Goal: Information Seeking & Learning: Understand process/instructions

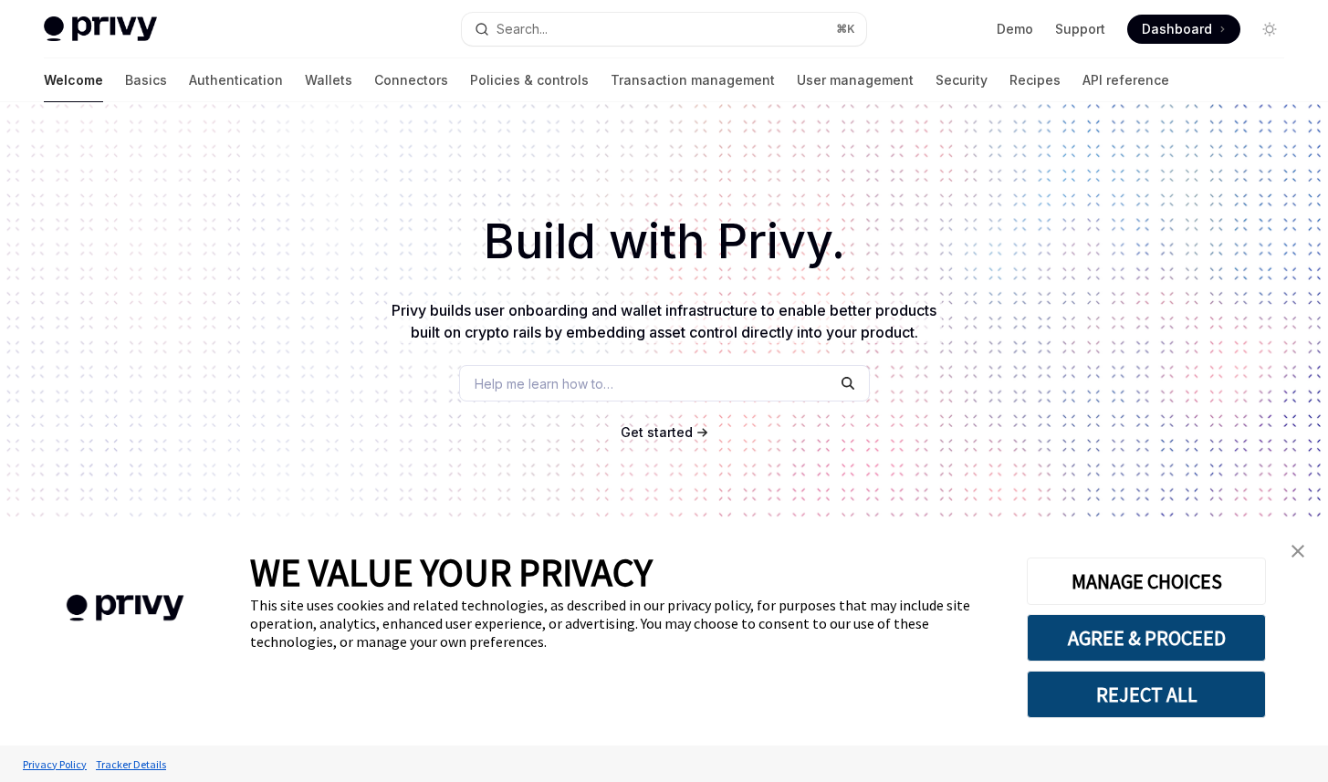
click at [523, 248] on h1 "Build with Privy." at bounding box center [663, 241] width 1269 height 71
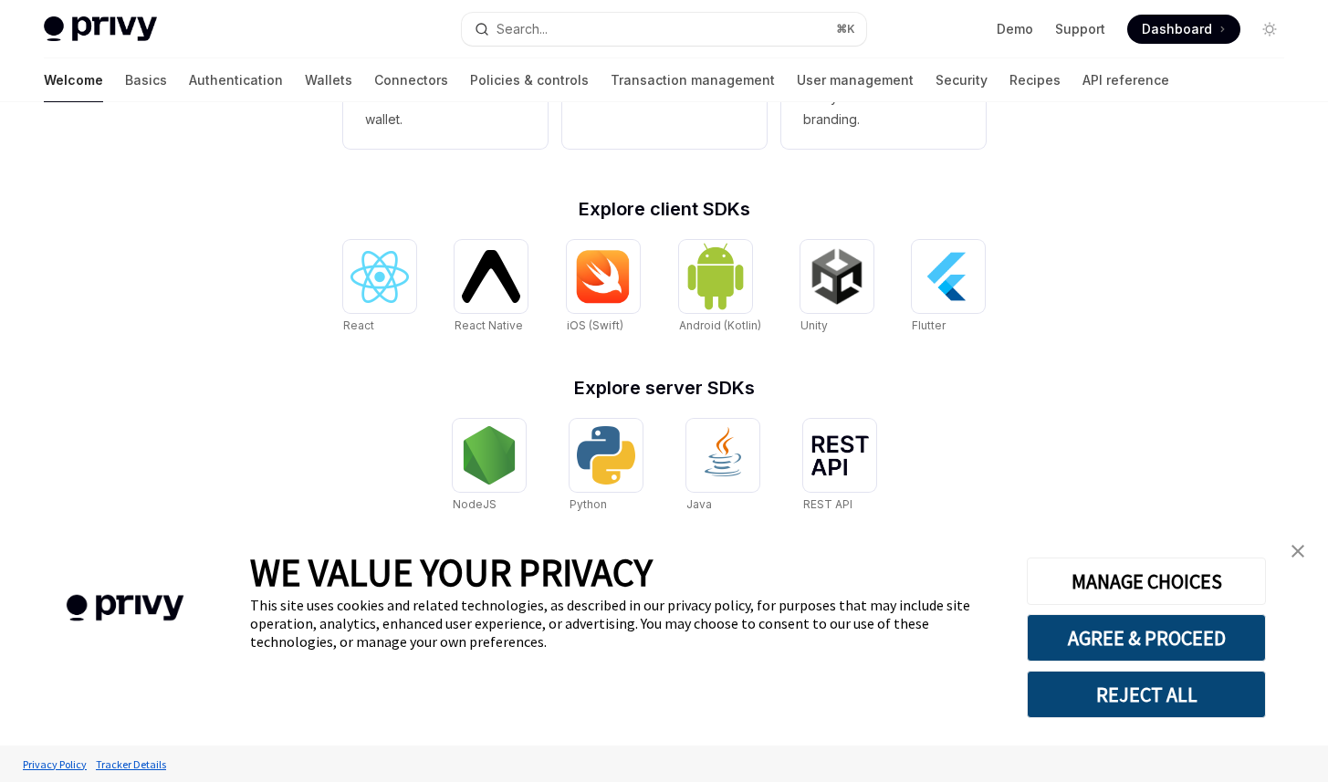
scroll to position [669, 0]
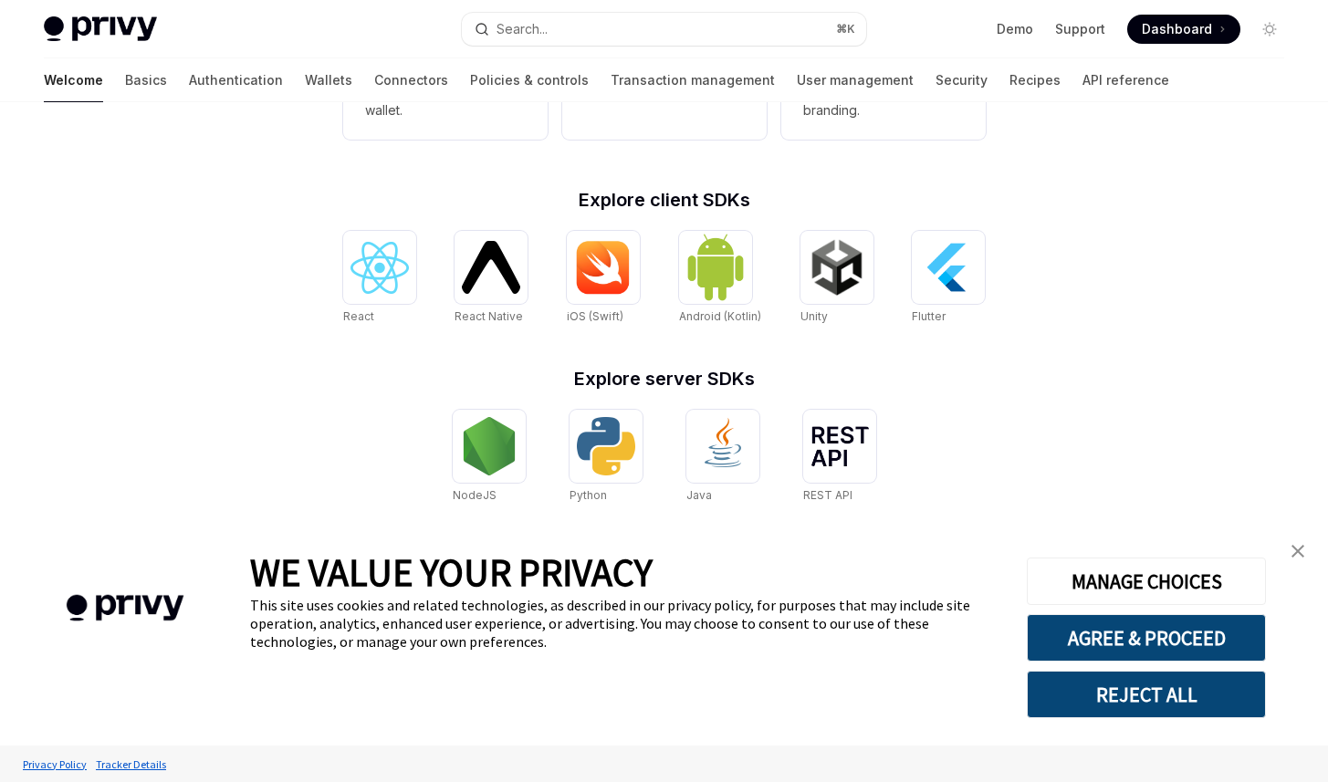
click at [1294, 552] on img "close banner" at bounding box center [1297, 551] width 13 height 13
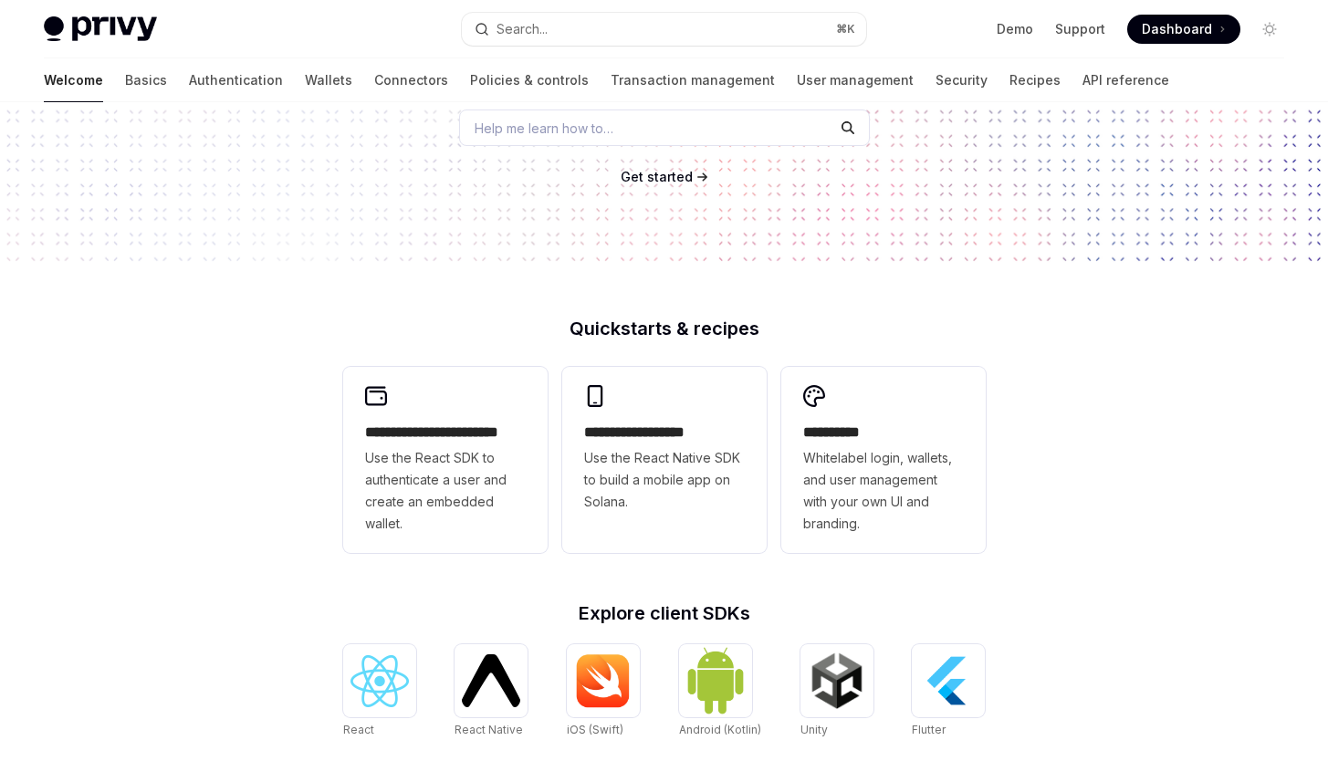
scroll to position [316, 0]
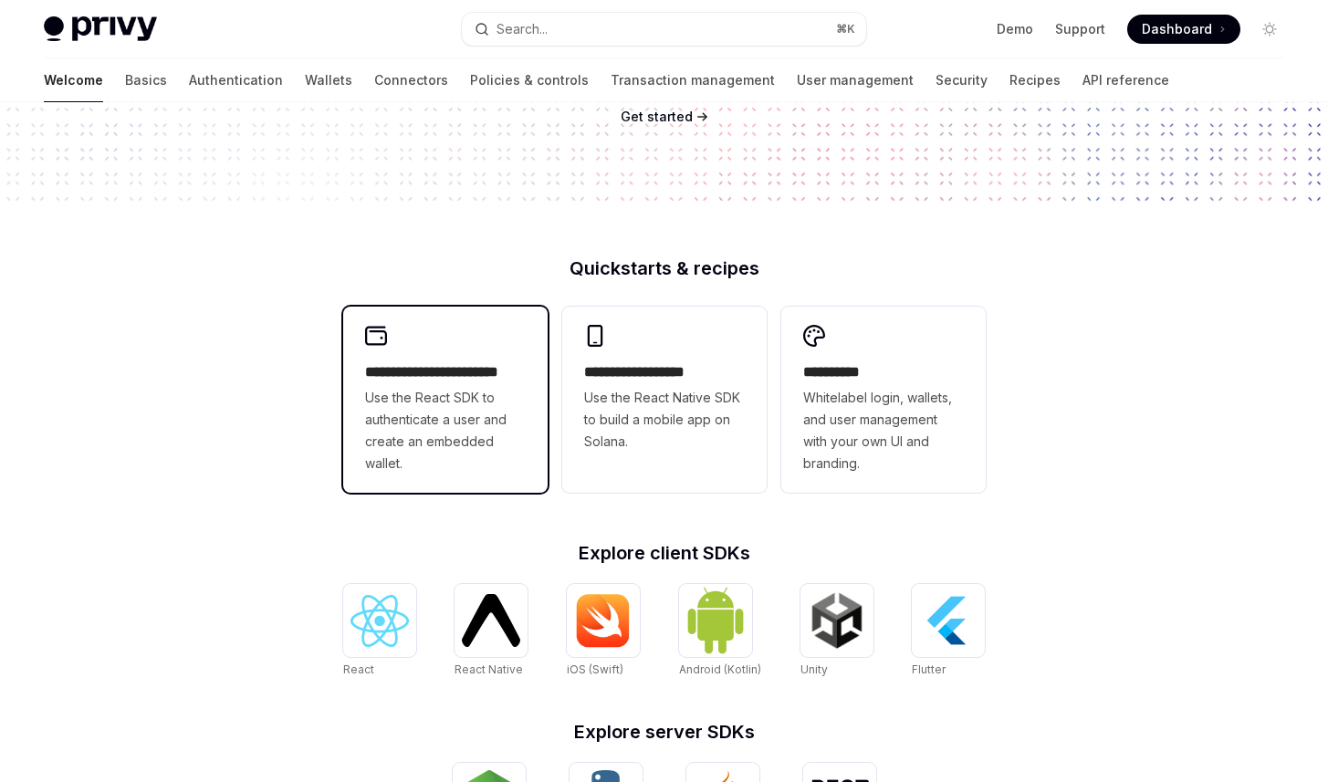
click at [433, 440] on span "Use the React SDK to authenticate a user and create an embedded wallet." at bounding box center [445, 431] width 161 height 88
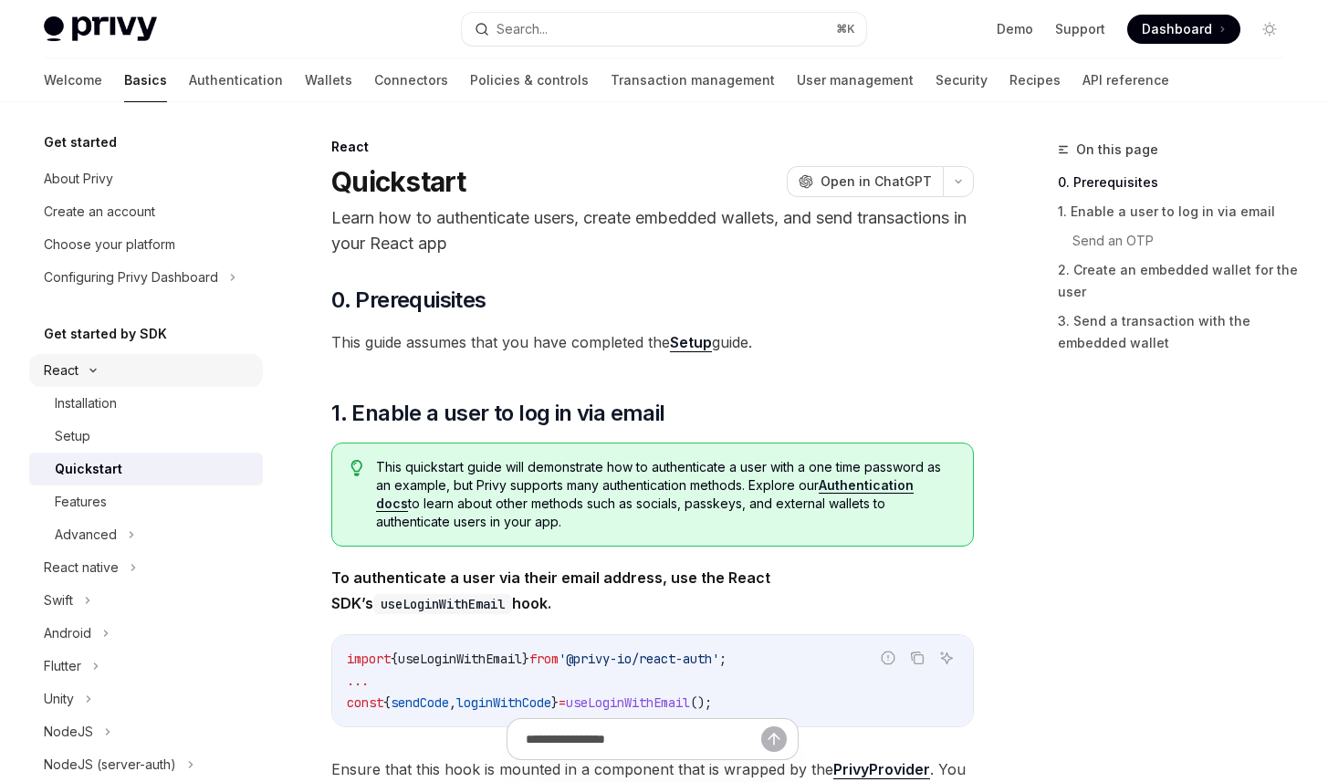
scroll to position [2, 0]
click at [105, 337] on h5 "Get started by SDK" at bounding box center [105, 334] width 123 height 22
click at [87, 368] on icon at bounding box center [93, 370] width 22 height 7
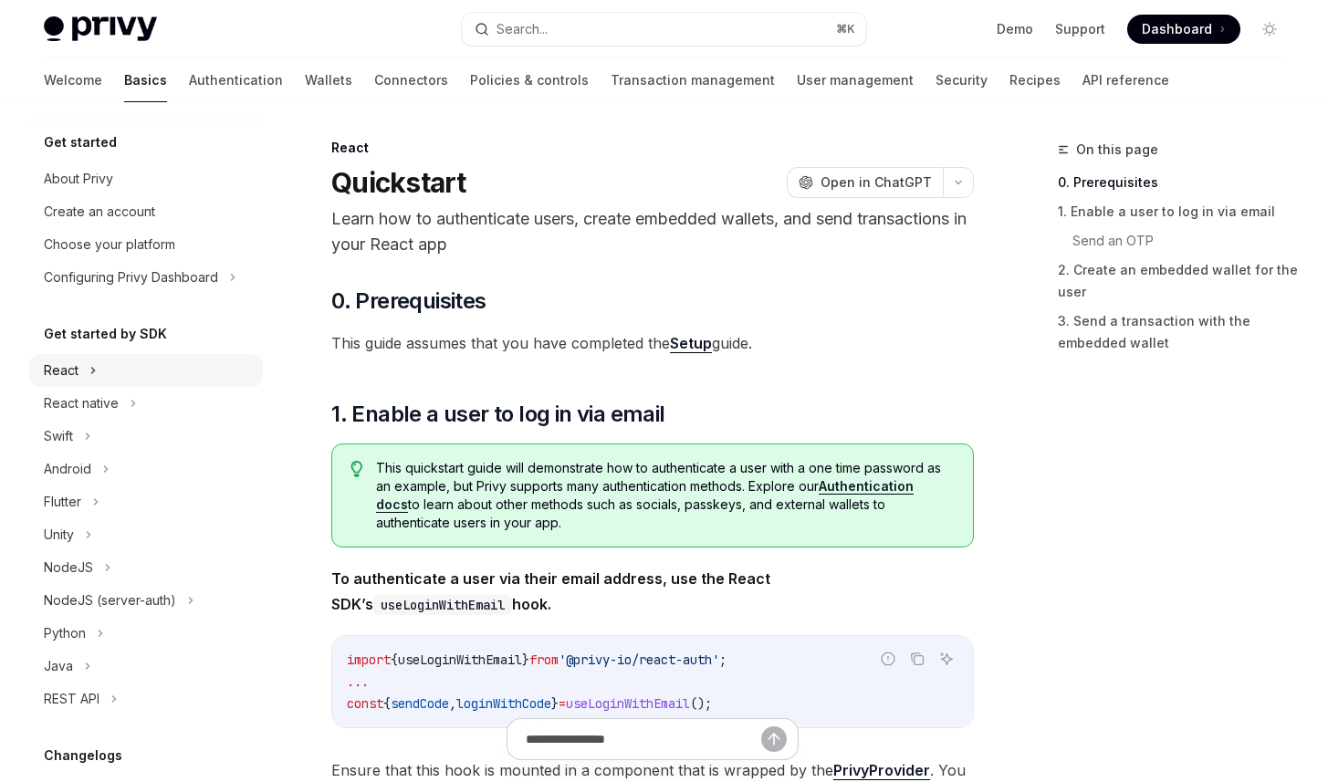
click at [144, 369] on div "React" at bounding box center [146, 370] width 234 height 33
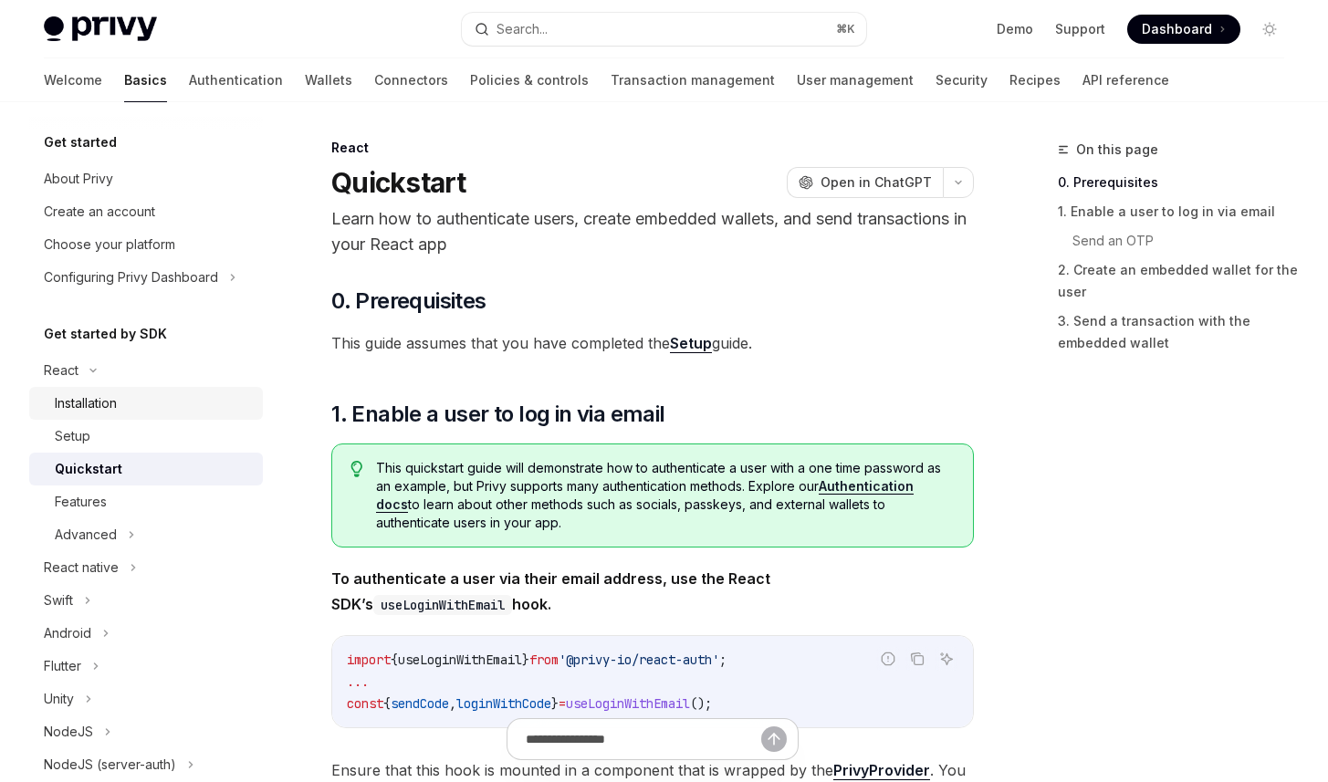
click at [144, 404] on div "Installation" at bounding box center [153, 403] width 197 height 22
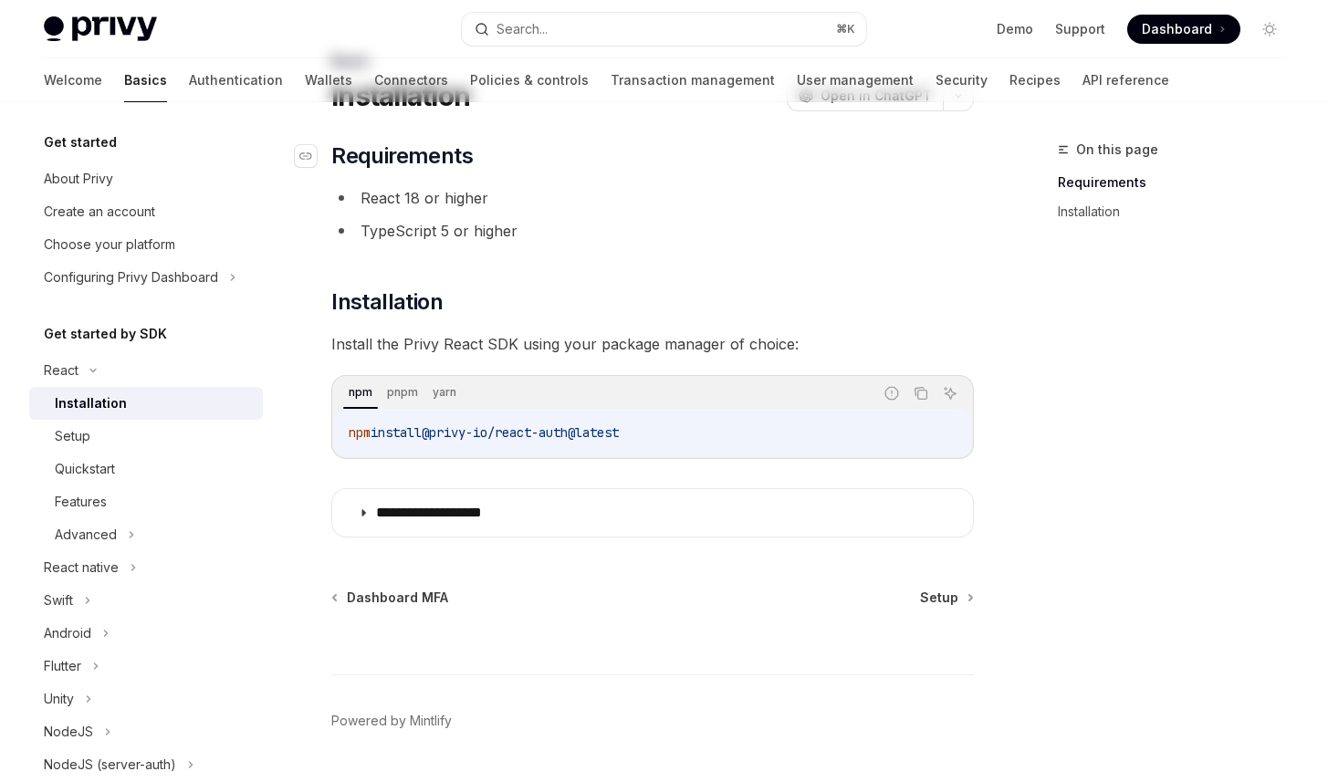
scroll to position [139, 0]
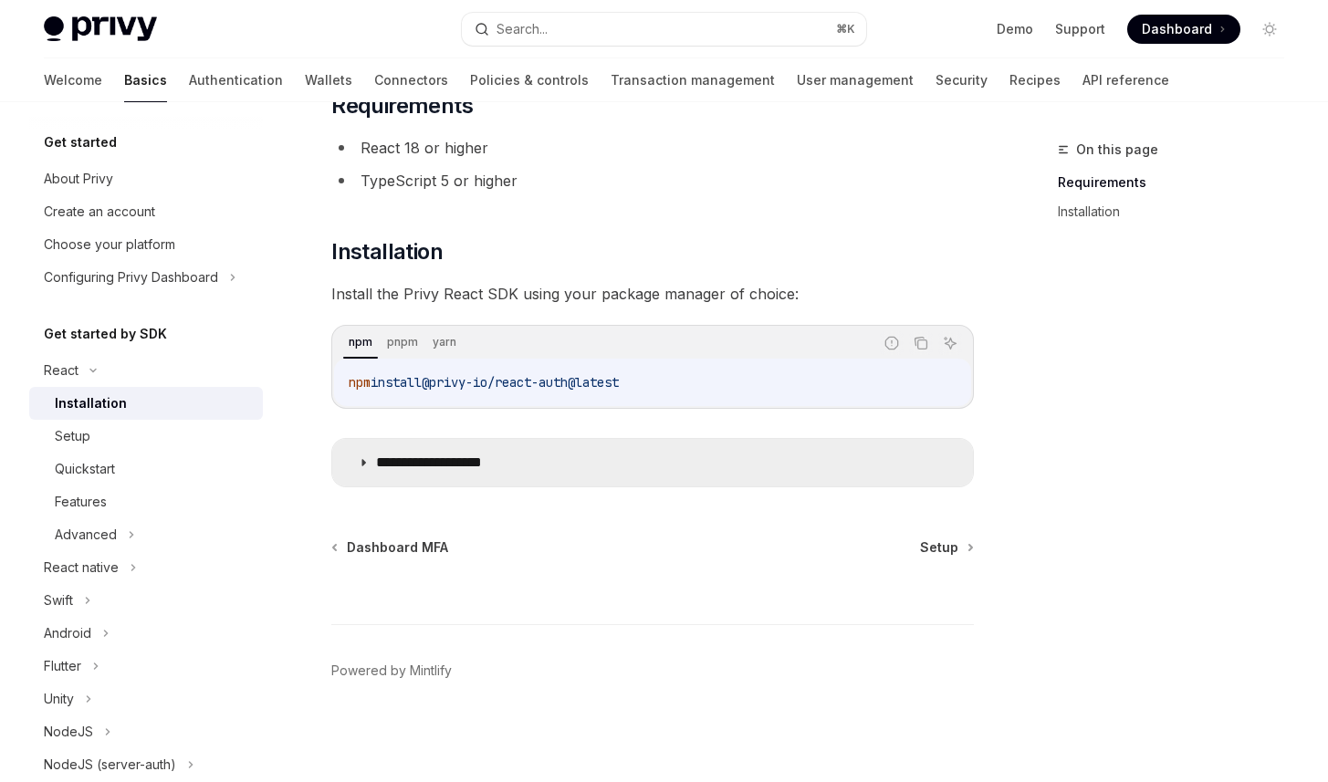
click at [368, 463] on icon at bounding box center [363, 462] width 11 height 11
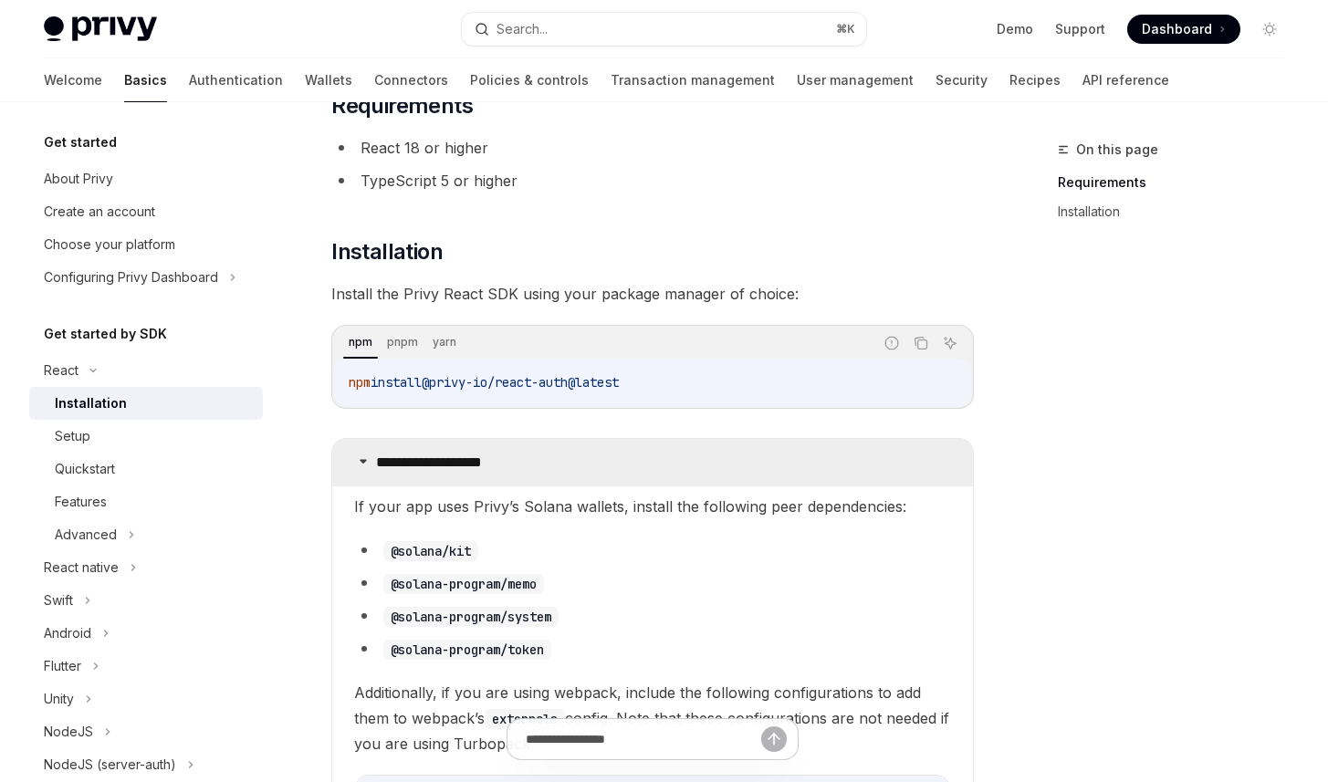
click at [368, 463] on icon at bounding box center [363, 460] width 11 height 11
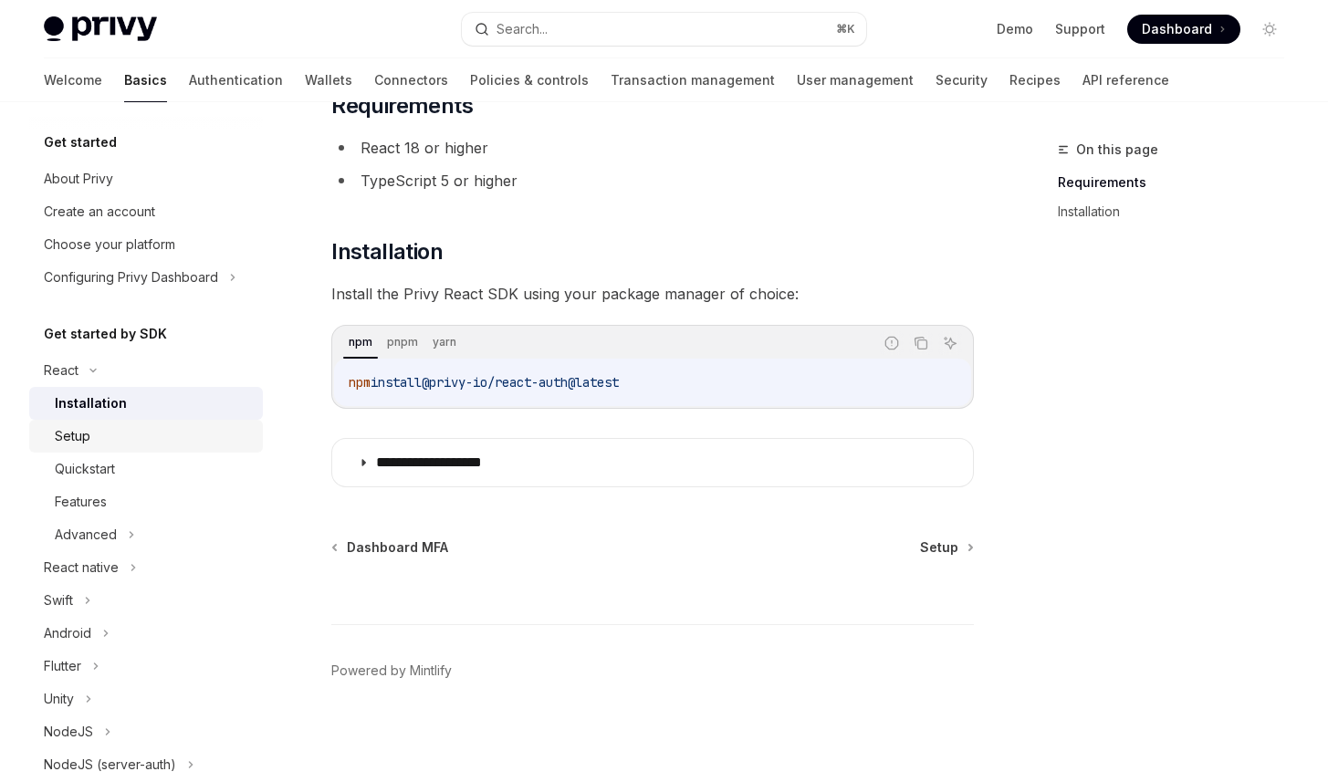
click at [98, 438] on div "Setup" at bounding box center [153, 436] width 197 height 22
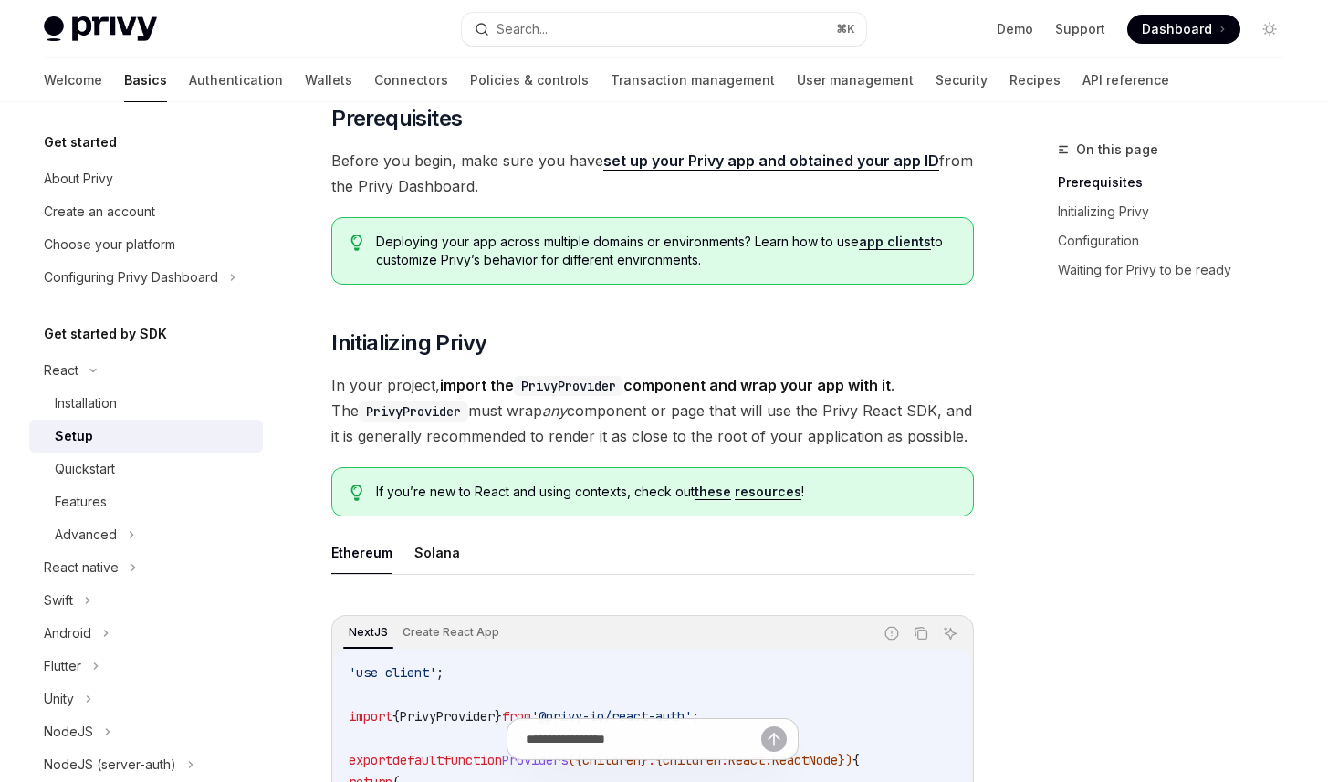
scroll to position [150, 0]
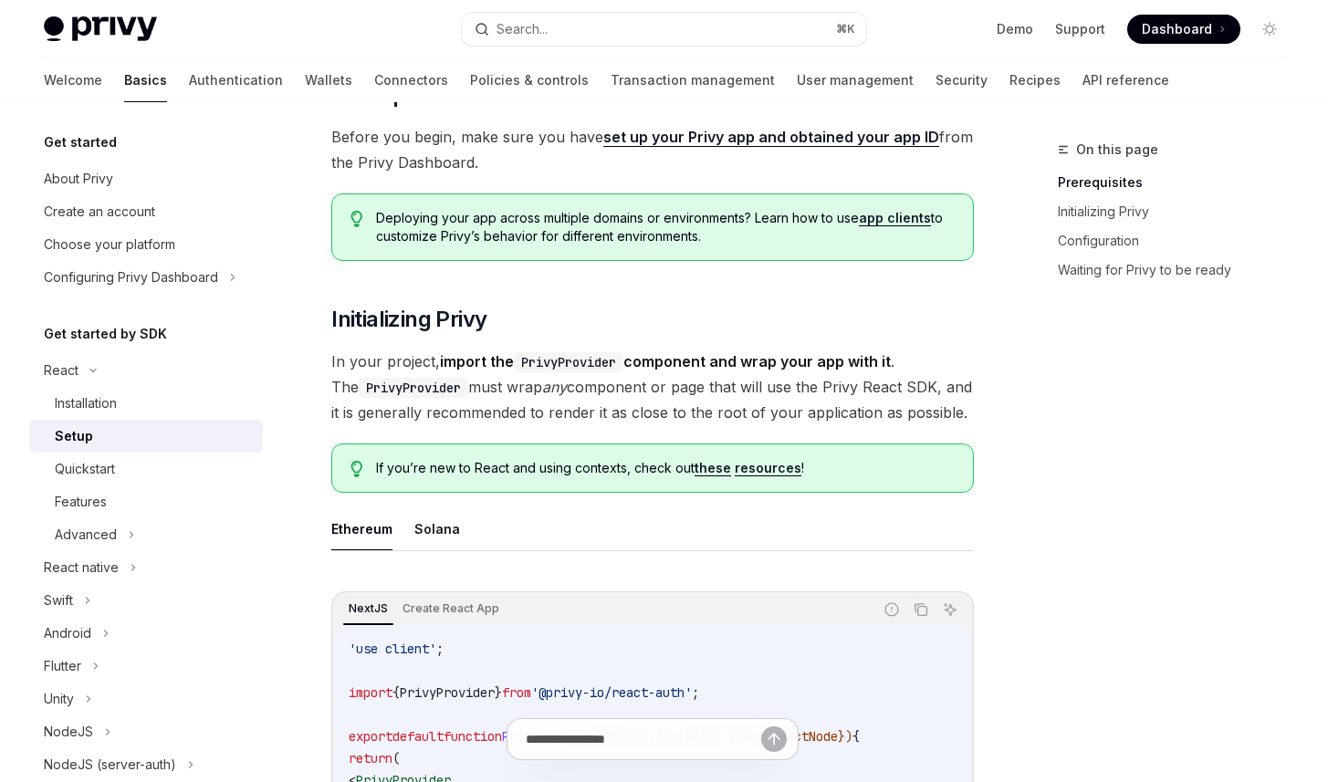
click at [669, 405] on span "In your project, import the PrivyProvider component and wrap your app with it .…" at bounding box center [652, 387] width 642 height 77
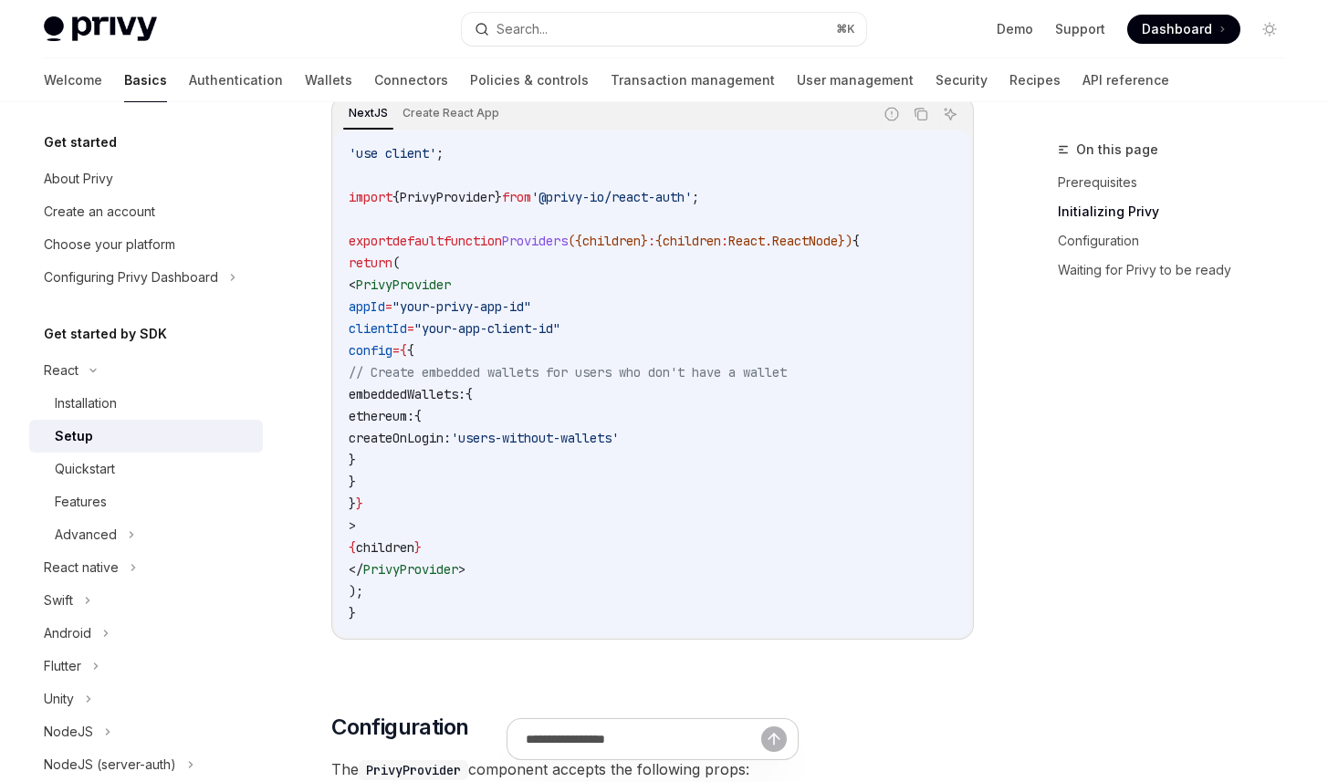
scroll to position [676, 0]
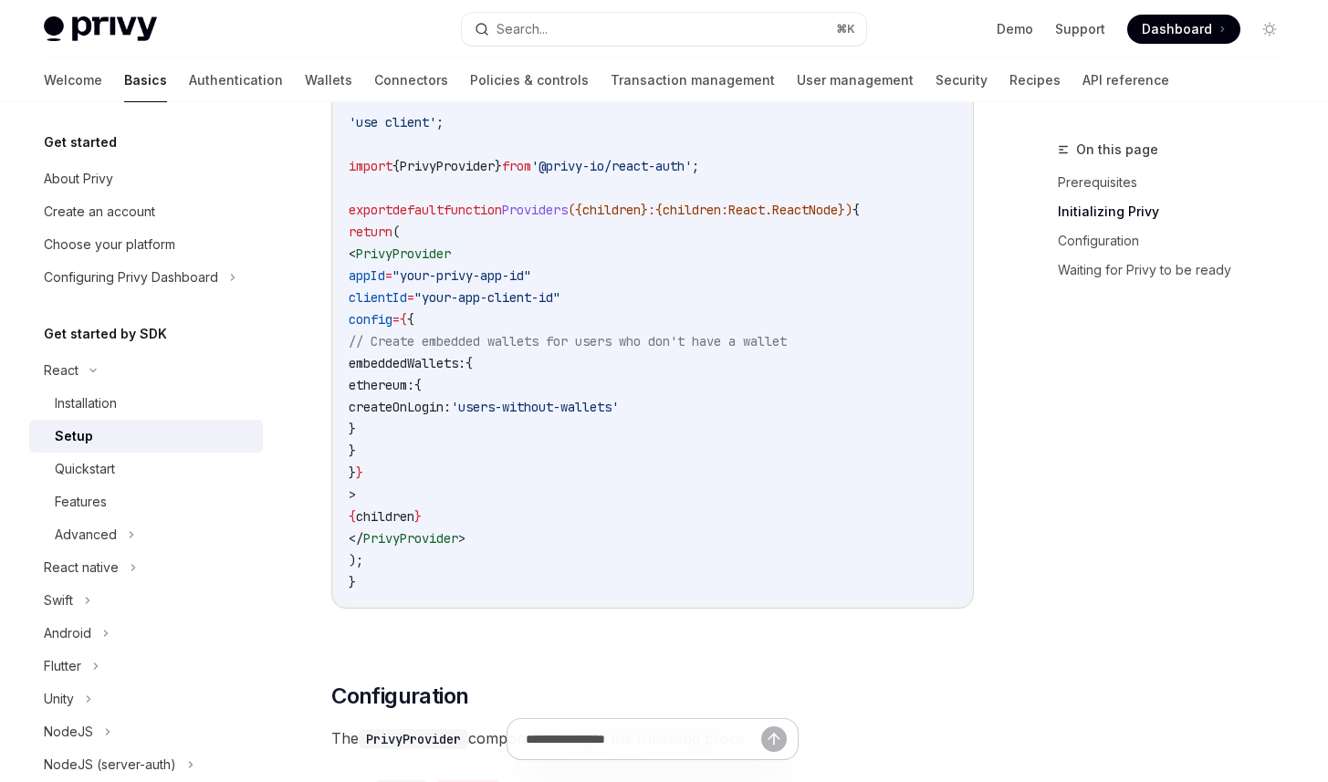
click at [526, 298] on span ""your-app-client-id"" at bounding box center [487, 297] width 146 height 16
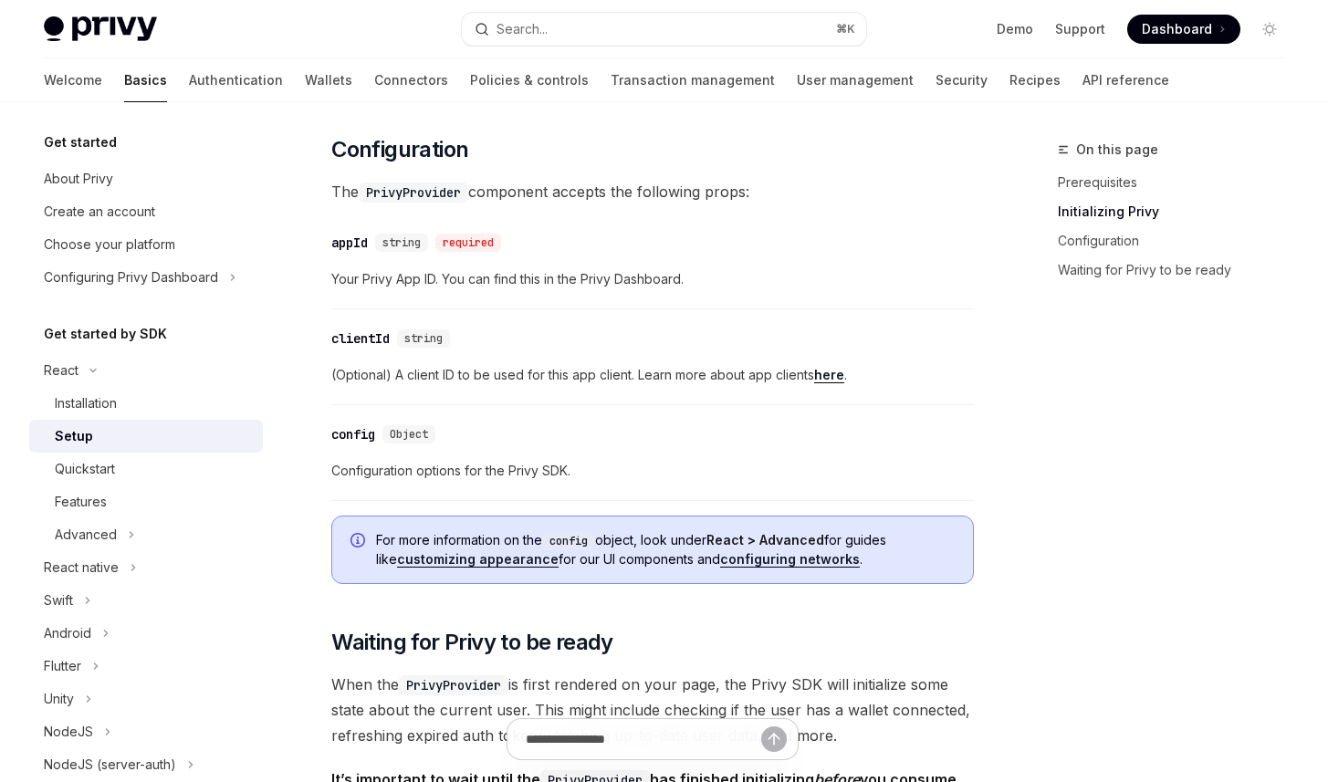
scroll to position [1249, 0]
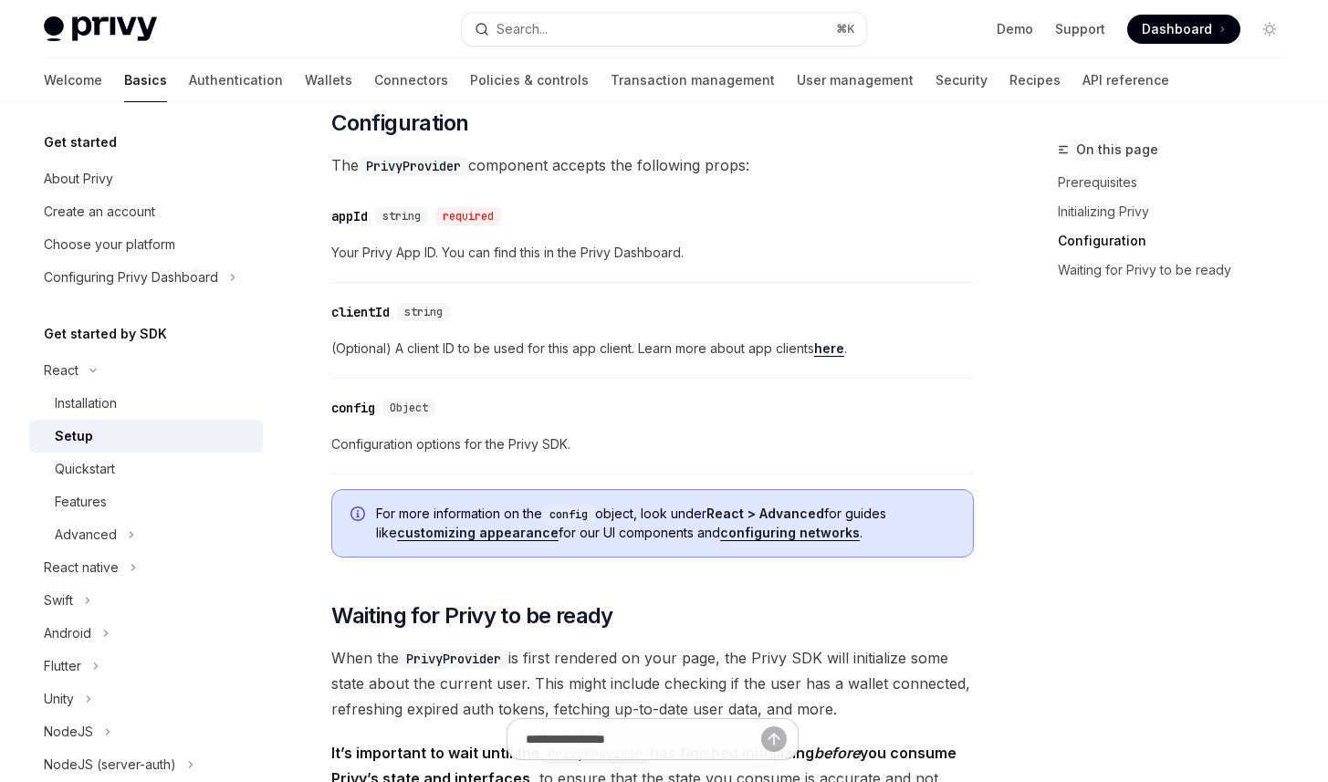
click at [595, 264] on span "Your Privy App ID. You can find this in the Privy Dashboard." at bounding box center [652, 253] width 642 height 22
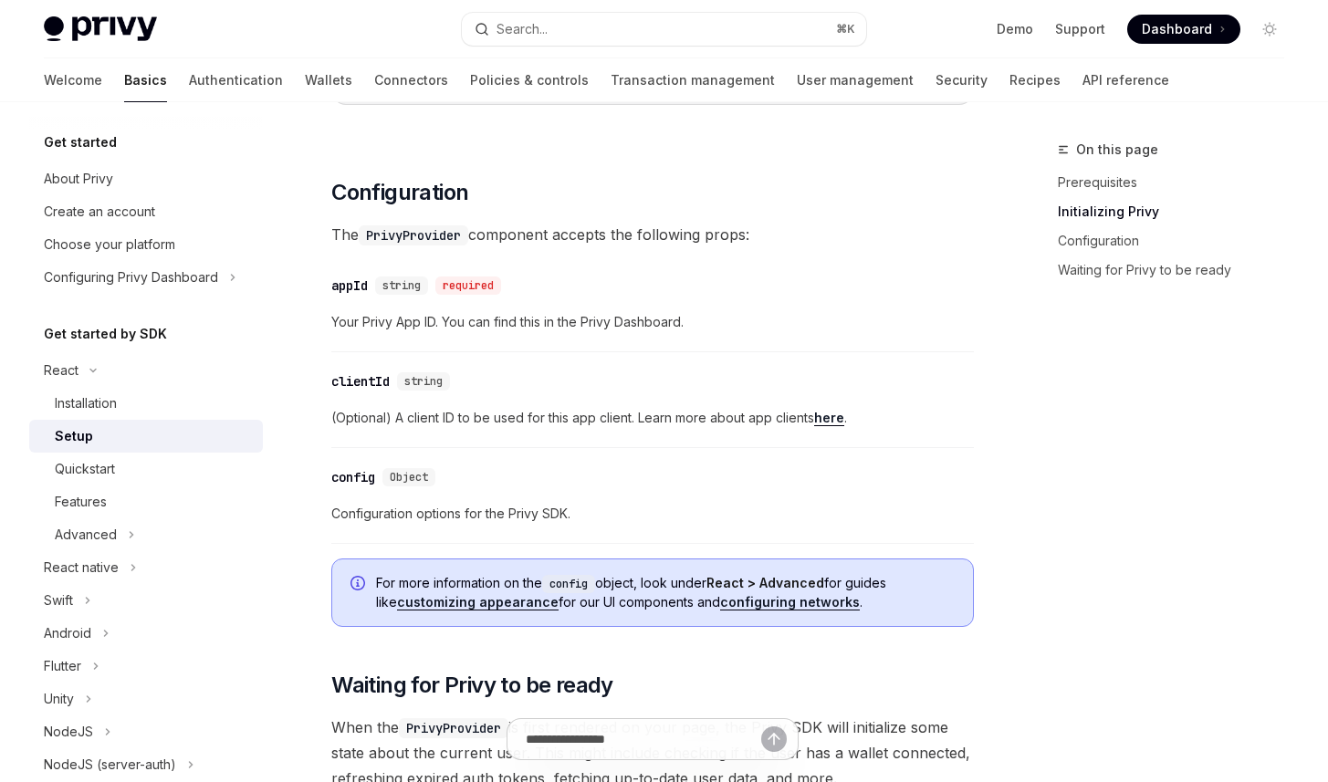
scroll to position [1203, 0]
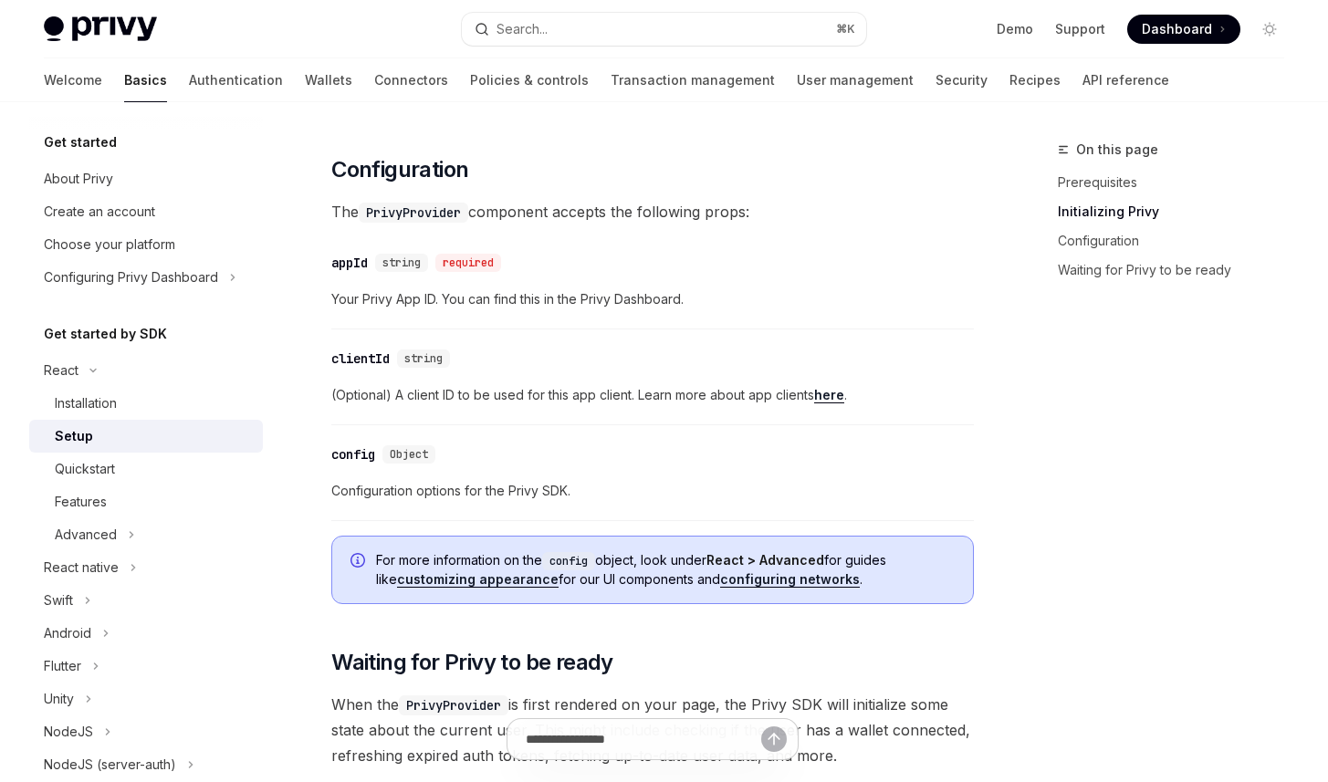
click at [563, 309] on span "Your Privy App ID. You can find this in the Privy Dashboard." at bounding box center [652, 299] width 642 height 22
click at [555, 305] on span "Your Privy App ID. You can find this in the Privy Dashboard." at bounding box center [652, 299] width 642 height 22
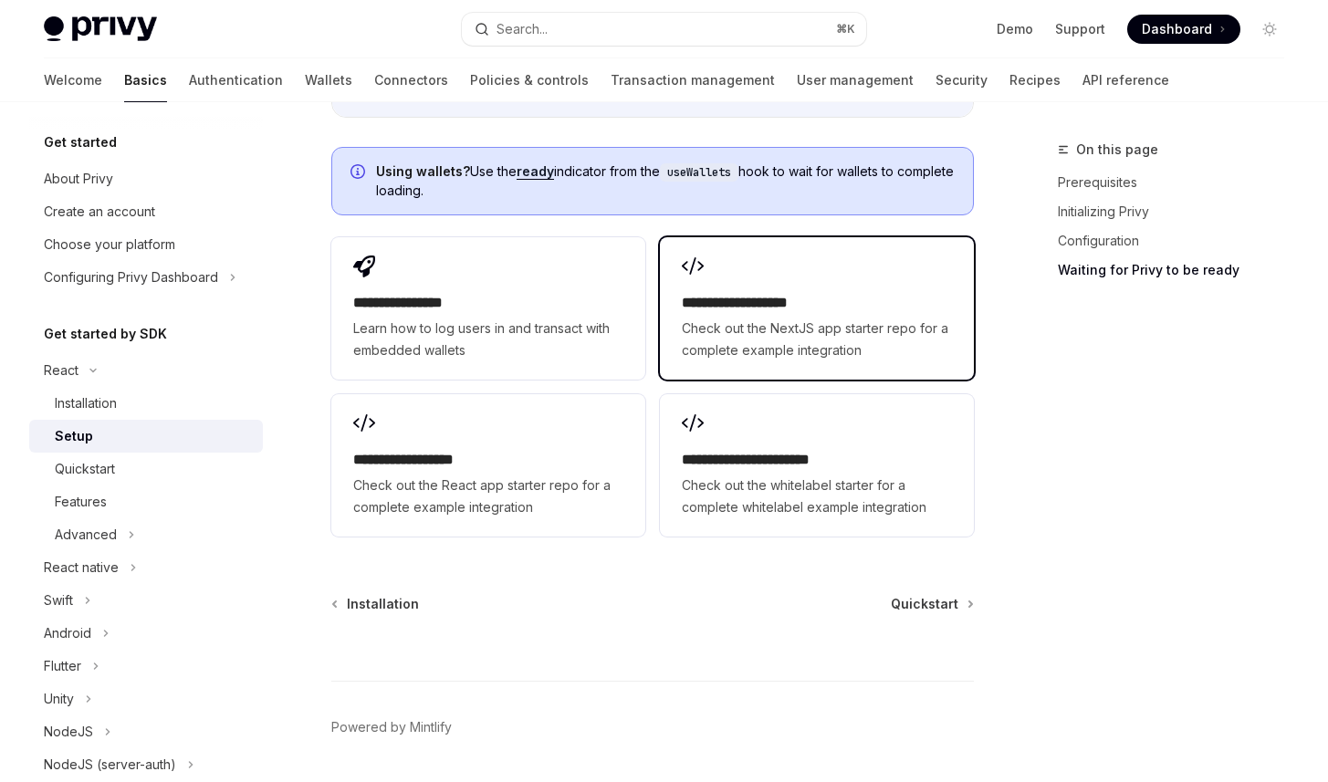
scroll to position [2389, 0]
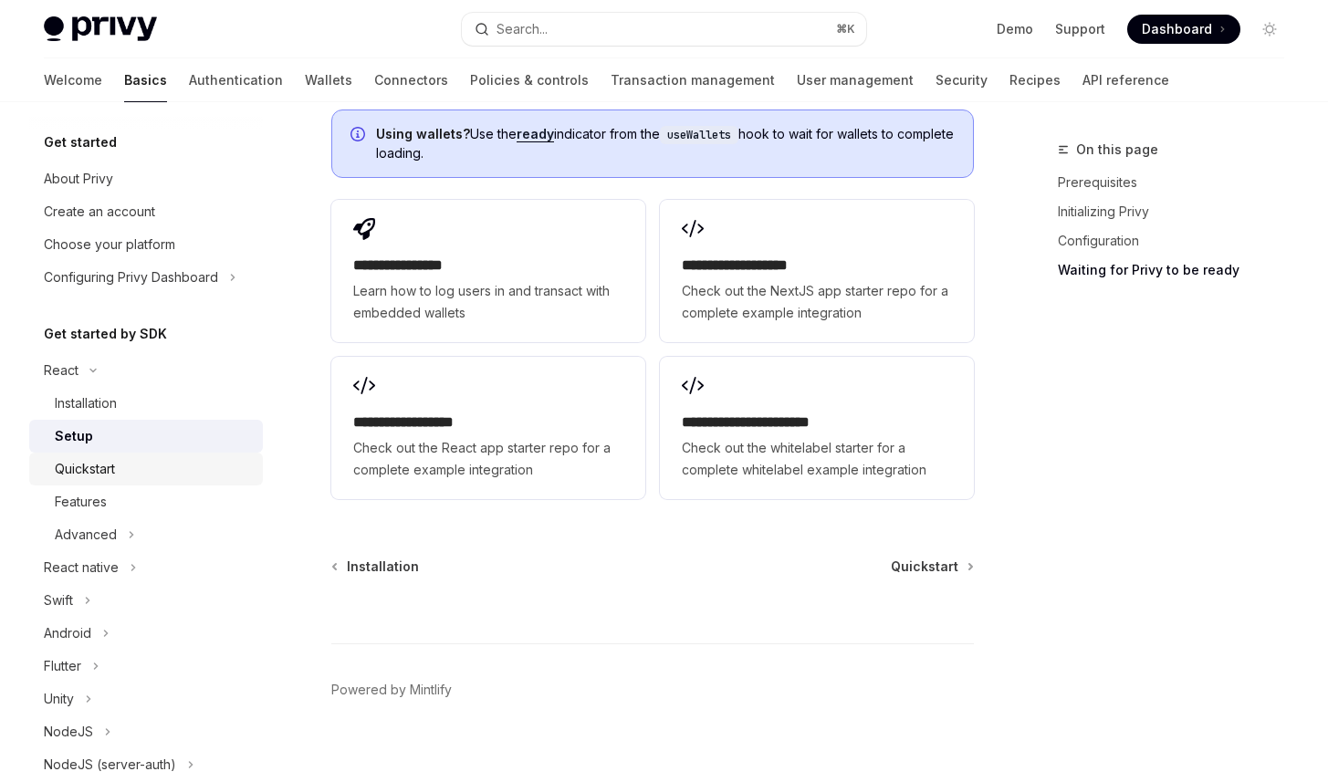
click at [130, 478] on div "Quickstart" at bounding box center [153, 469] width 197 height 22
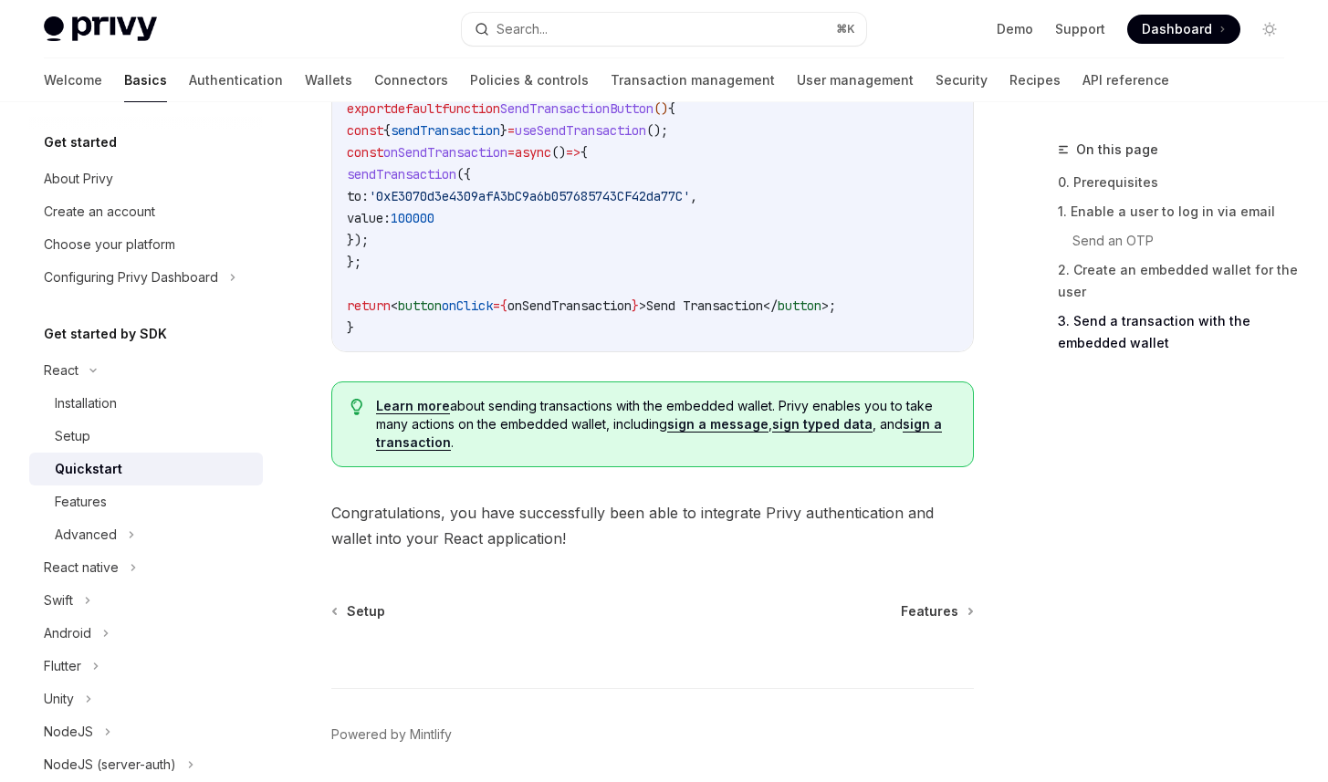
scroll to position [1894, 0]
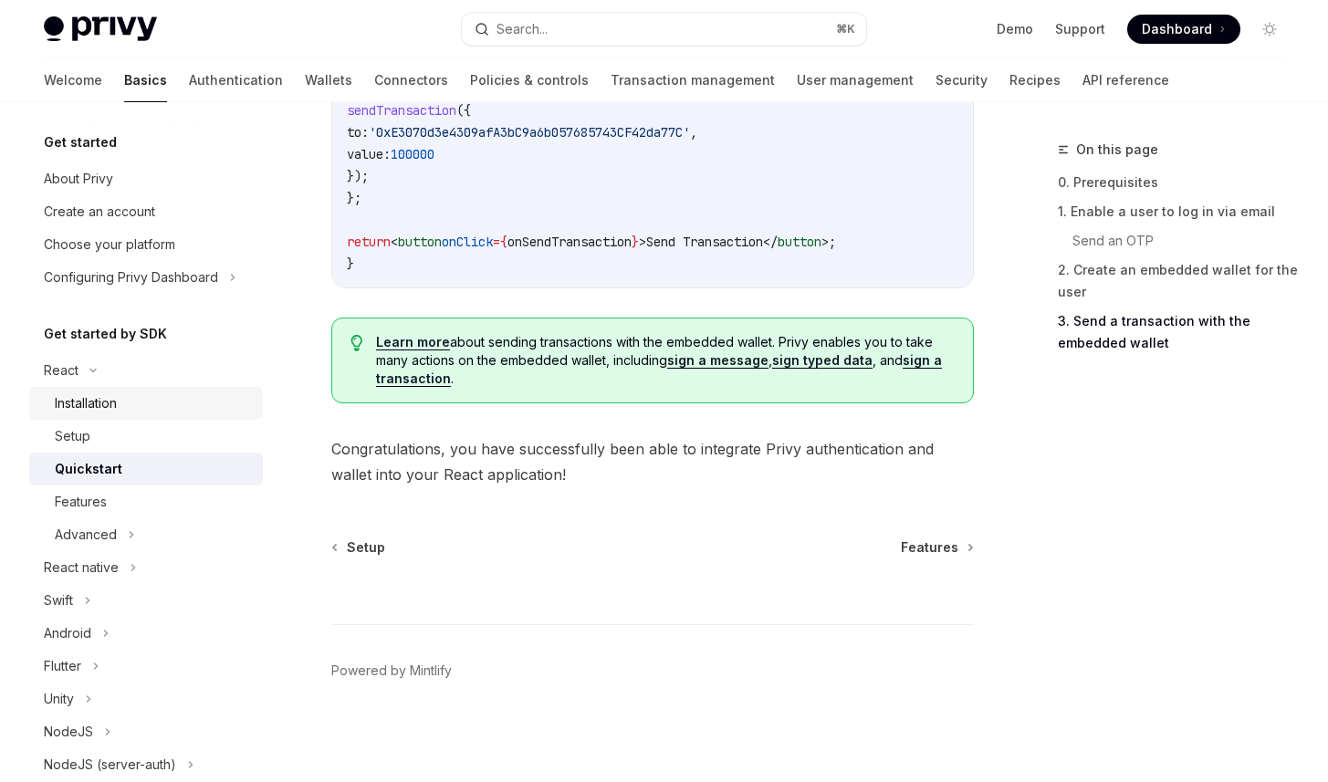
click at [102, 410] on div "Installation" at bounding box center [86, 403] width 62 height 22
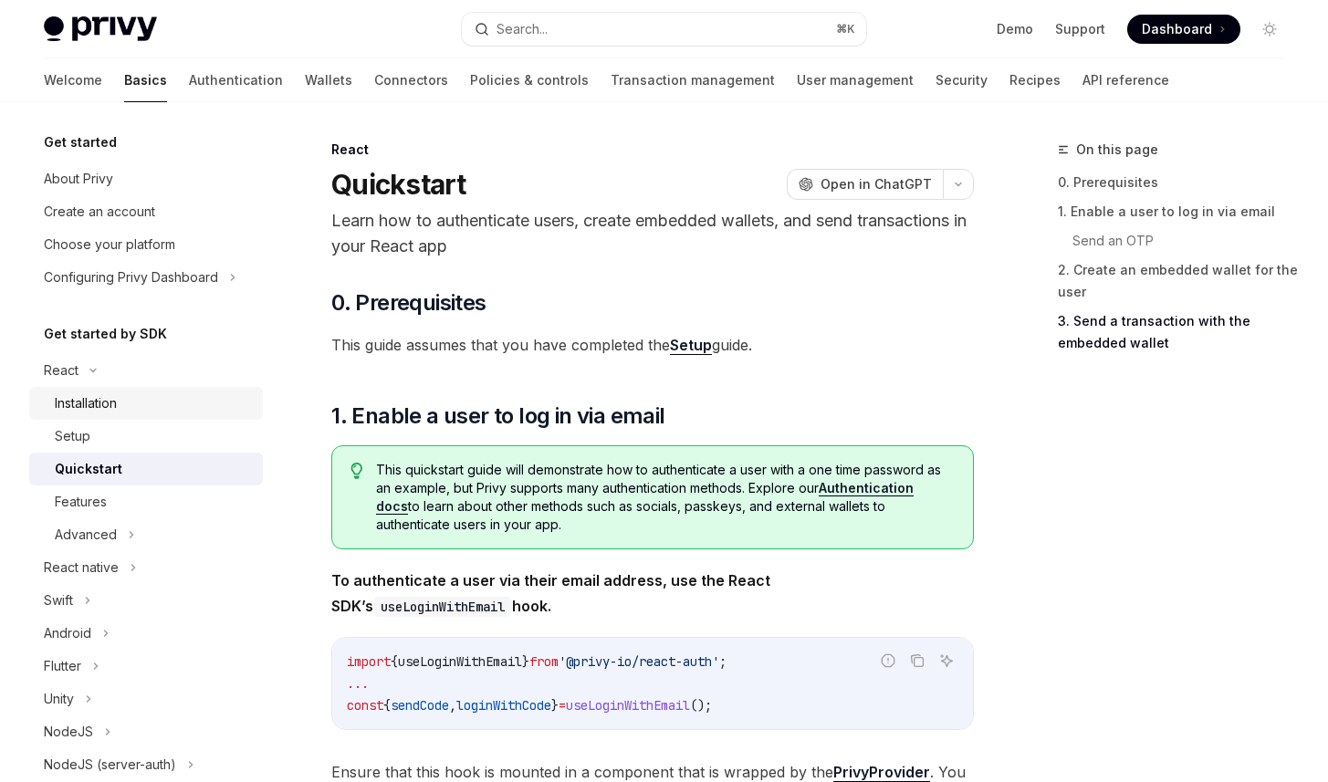
type textarea "*"
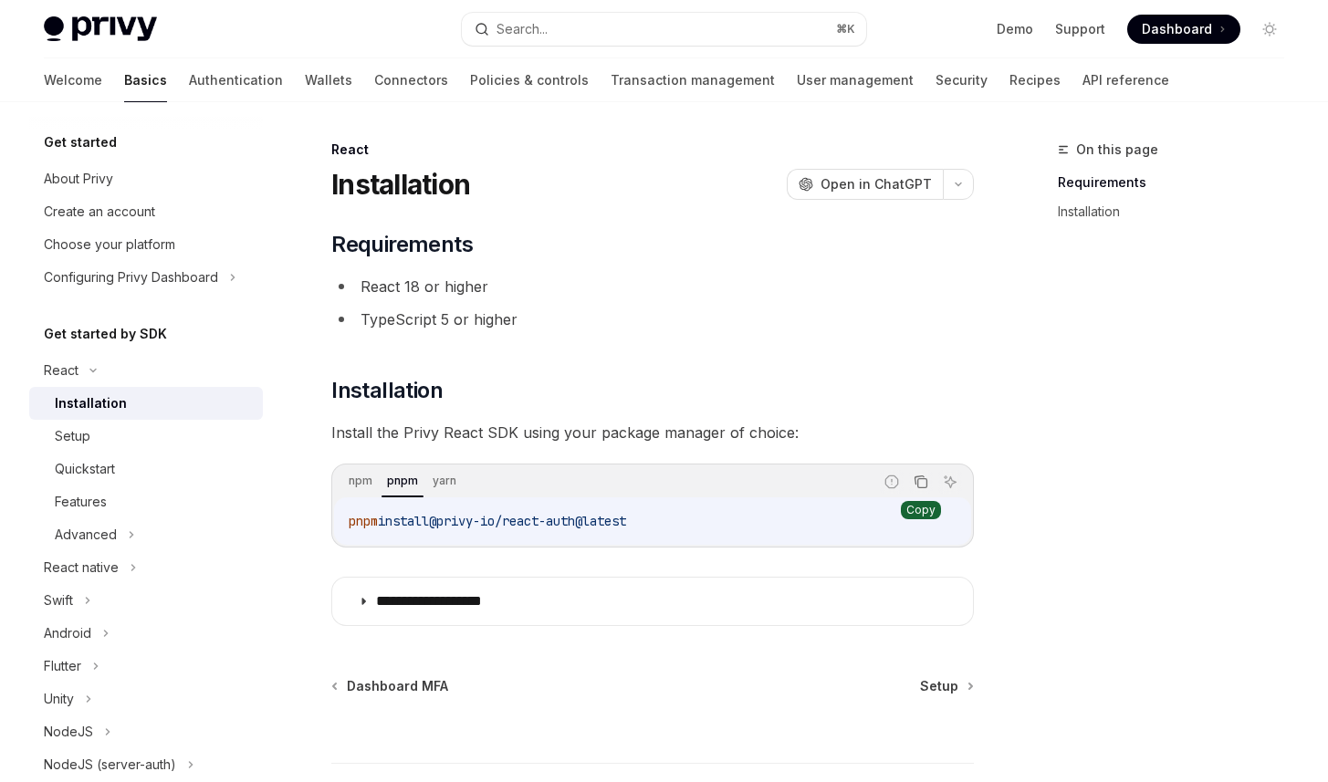
click at [922, 488] on icon "Copy the contents from the code block" at bounding box center [920, 481] width 15 height 15
type textarea "*"
